Goal: Task Accomplishment & Management: Use online tool/utility

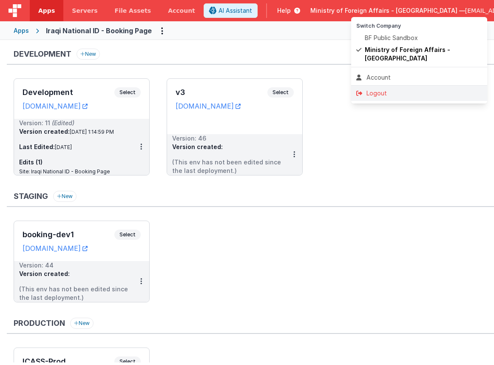
click at [443, 89] on div "Logout" at bounding box center [420, 93] width 126 height 9
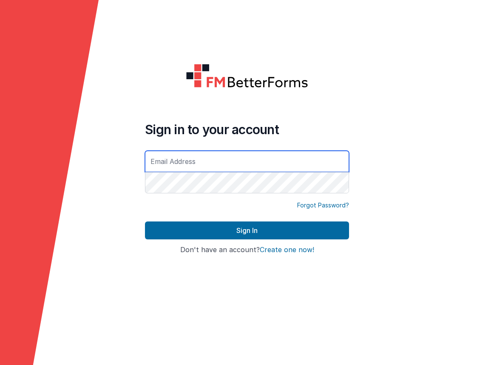
click at [295, 157] on input "text" at bounding box center [247, 161] width 204 height 21
type input "[EMAIL_ADDRESS][DOMAIN_NAME]"
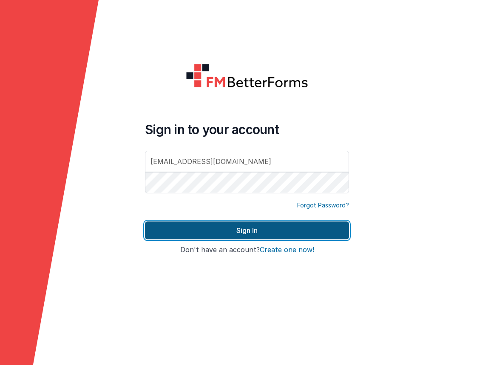
click at [313, 231] on button "Sign In" at bounding box center [247, 230] width 204 height 18
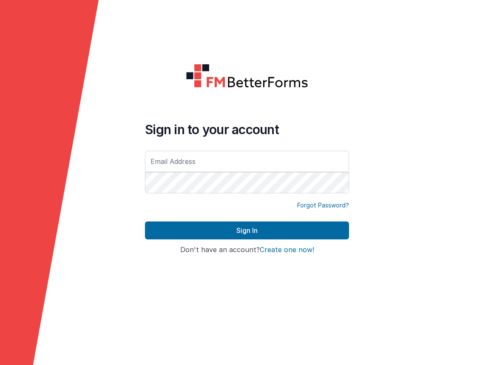
type input "[EMAIL_ADDRESS][DOMAIN_NAME]"
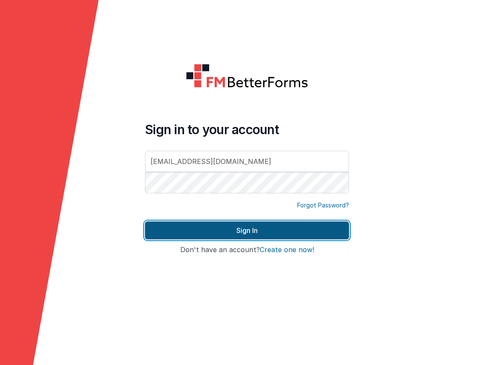
click at [256, 227] on button "Sign In" at bounding box center [247, 230] width 204 height 18
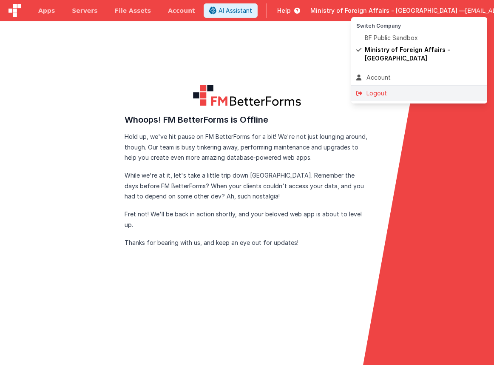
click at [405, 89] on div "Logout" at bounding box center [420, 93] width 126 height 9
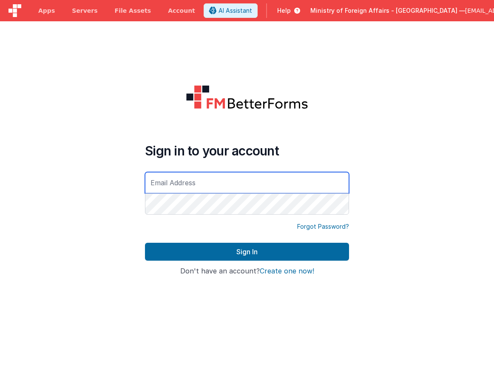
click at [214, 187] on input "text" at bounding box center [247, 182] width 204 height 21
type input "[EMAIL_ADDRESS][DOMAIN_NAME]"
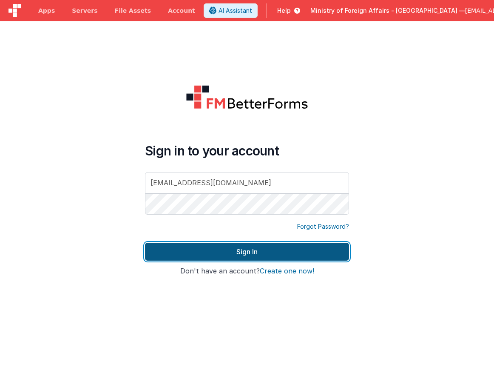
click at [221, 248] on button "Sign In" at bounding box center [247, 252] width 204 height 18
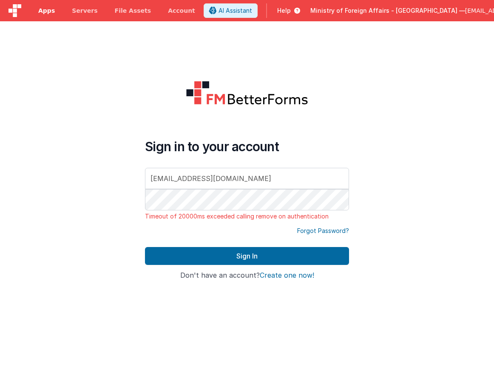
click at [37, 9] on link "Apps" at bounding box center [47, 10] width 34 height 21
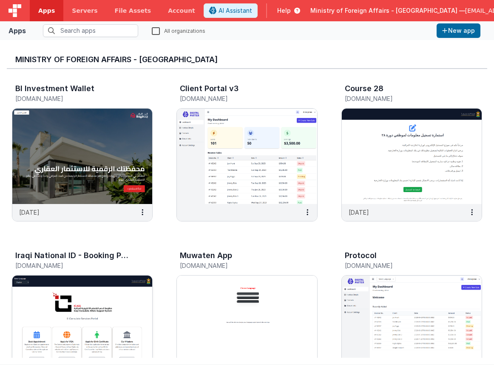
click at [115, 286] on img at bounding box center [82, 322] width 140 height 95
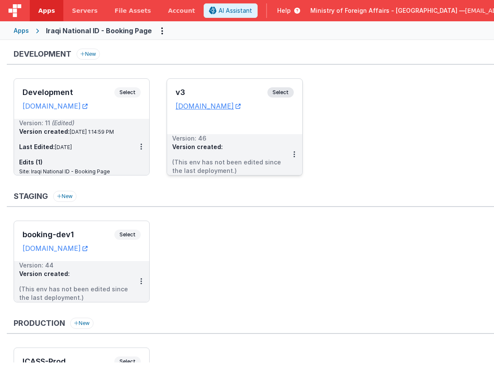
click at [272, 94] on span "Select" at bounding box center [281, 92] width 26 height 10
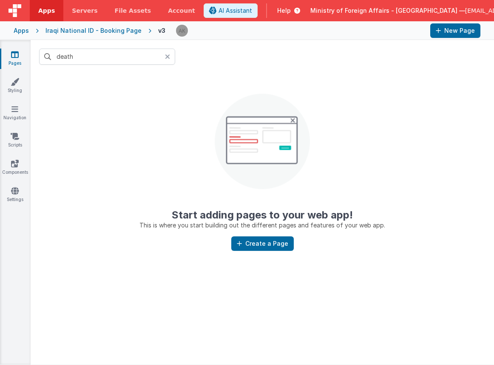
click at [133, 34] on div "Iraqi National ID - Booking Page" at bounding box center [94, 30] width 96 height 9
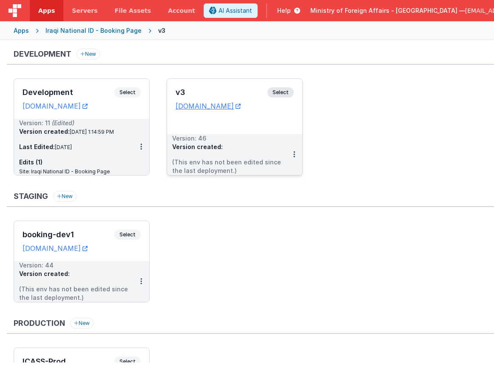
click at [271, 92] on span "Select" at bounding box center [281, 92] width 26 height 10
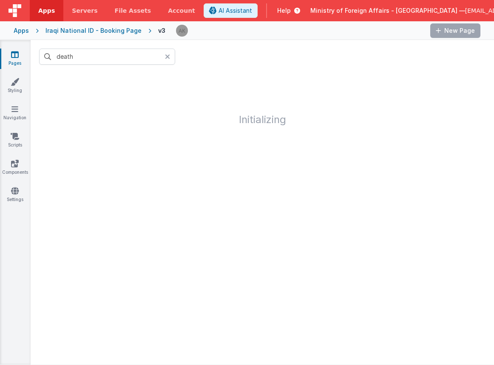
click at [168, 57] on icon at bounding box center [167, 56] width 5 height 7
click at [76, 14] on span "Servers" at bounding box center [85, 10] width 26 height 9
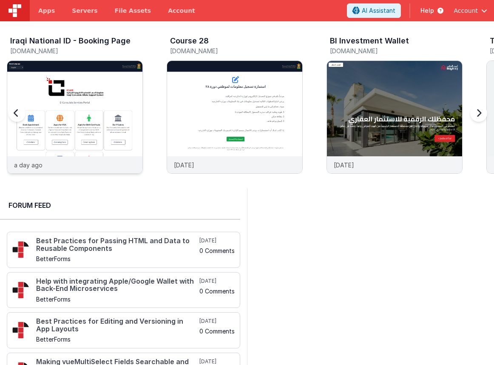
click at [117, 85] on img at bounding box center [74, 128] width 135 height 135
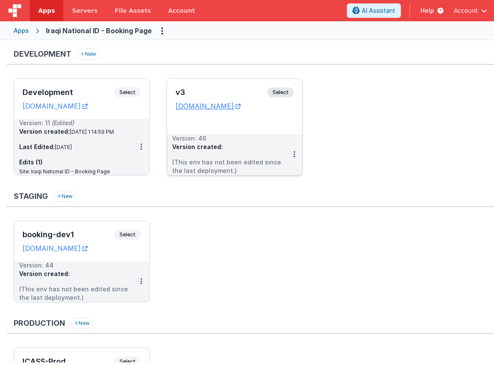
click at [291, 91] on span "Select" at bounding box center [281, 92] width 26 height 10
